Goal: Check status: Check status

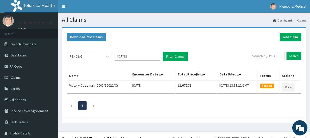
scroll to position [8, 0]
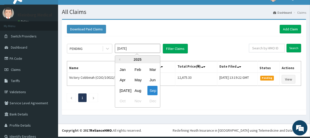
click at [130, 47] on input "[DATE]" at bounding box center [137, 48] width 45 height 9
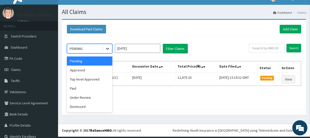
click at [108, 49] on icon at bounding box center [107, 48] width 5 height 5
click at [89, 70] on div "Approved" at bounding box center [89, 69] width 45 height 9
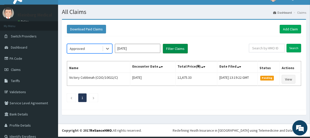
click at [168, 49] on button "Filter Claims" at bounding box center [175, 49] width 25 height 10
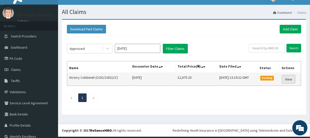
click at [284, 79] on link "View" at bounding box center [289, 79] width 14 height 9
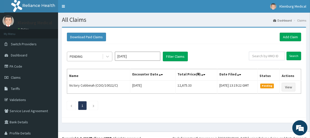
click at [95, 57] on div "PENDING" at bounding box center [84, 56] width 35 height 8
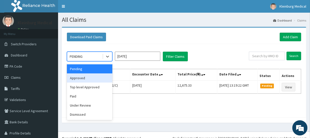
click at [92, 74] on div "Approved" at bounding box center [89, 77] width 45 height 9
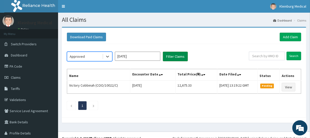
click at [177, 59] on button "Filter Claims" at bounding box center [175, 56] width 25 height 10
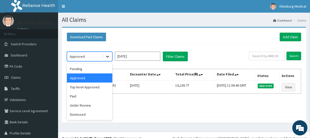
click at [105, 57] on icon at bounding box center [107, 56] width 5 height 5
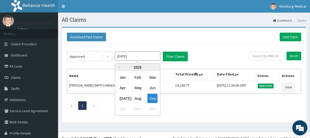
click at [123, 57] on input "Sep 2025" at bounding box center [137, 55] width 45 height 9
click at [110, 56] on div at bounding box center [107, 56] width 9 height 9
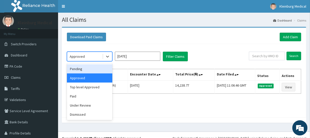
click at [96, 69] on div "Pending" at bounding box center [89, 68] width 45 height 9
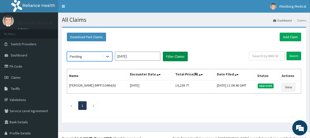
click at [178, 56] on button "Filter Claims" at bounding box center [175, 56] width 25 height 10
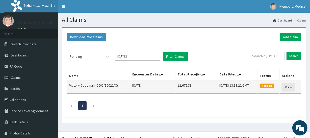
click at [292, 89] on link "View" at bounding box center [289, 87] width 14 height 9
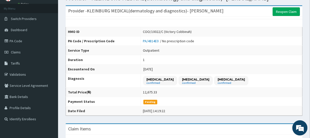
scroll to position [23, 0]
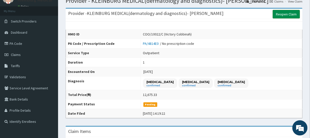
click at [288, 14] on link "Reopen Claim" at bounding box center [286, 14] width 27 height 9
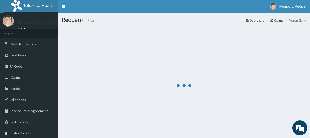
scroll to position [23, 0]
